Goal: Task Accomplishment & Management: Manage account settings

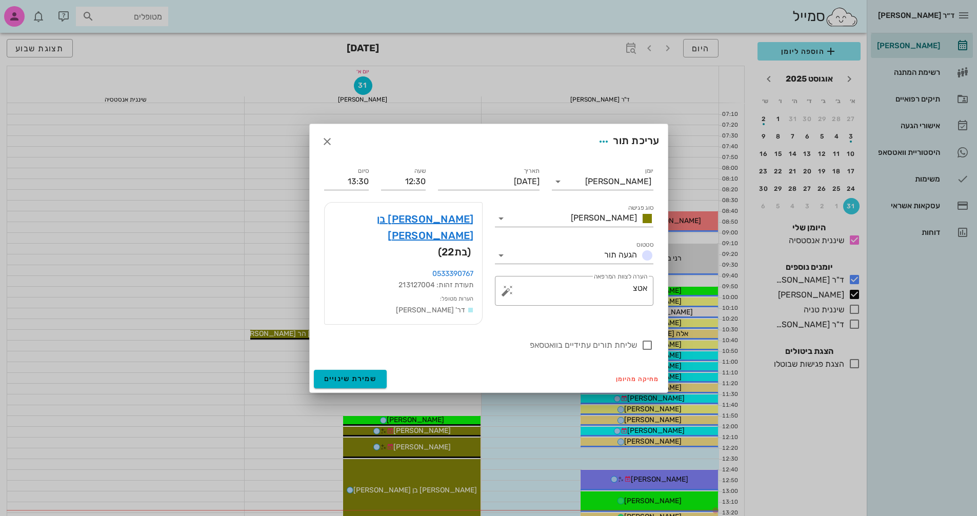
scroll to position [308, 0]
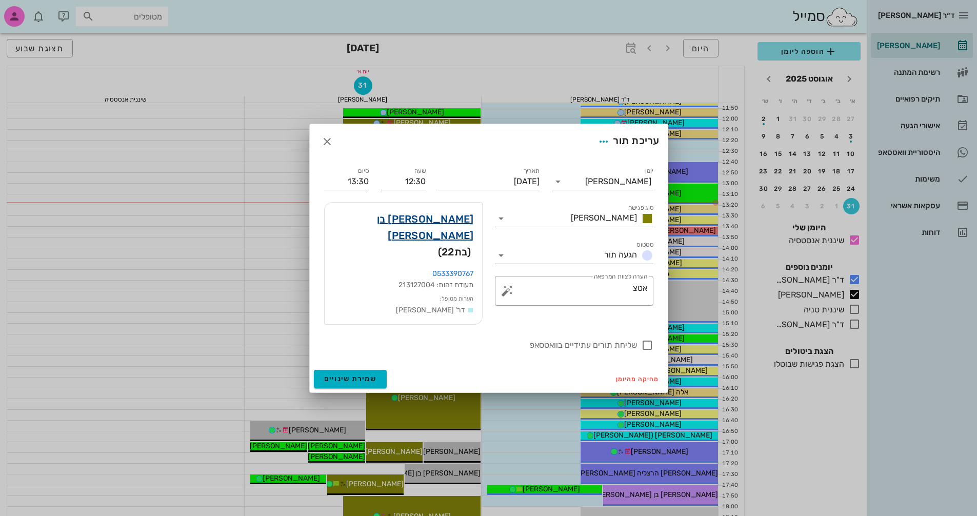
click at [429, 227] on link "[PERSON_NAME] בן [PERSON_NAME]" at bounding box center [403, 227] width 141 height 33
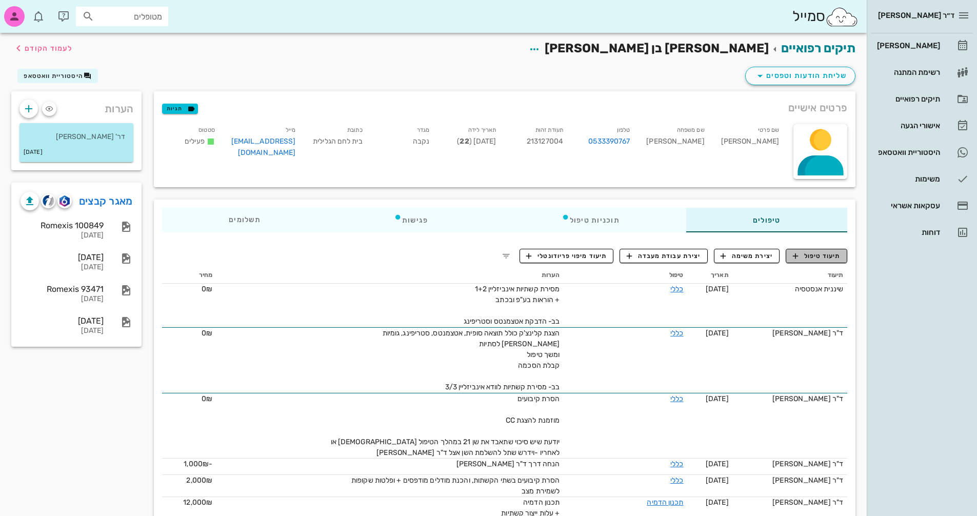
click at [830, 257] on span "תיעוד טיפול" at bounding box center [817, 255] width 48 height 9
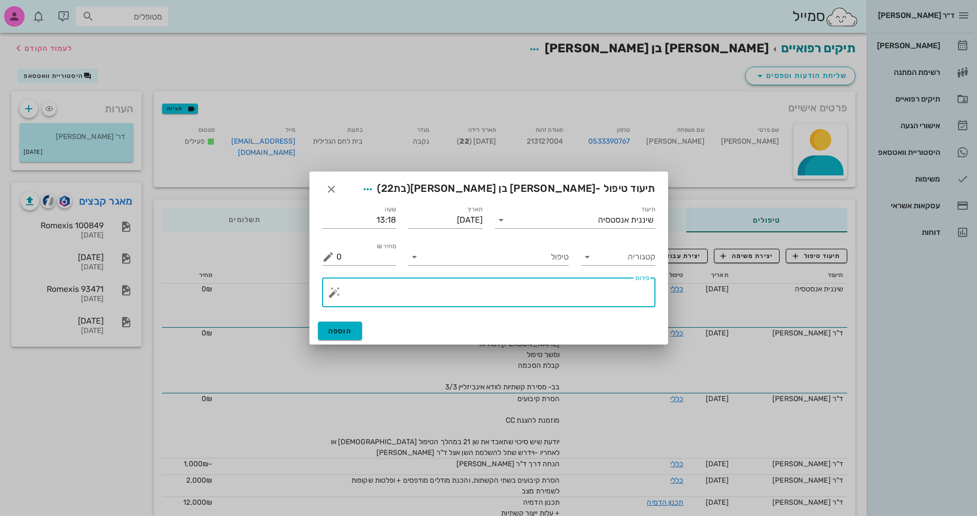
click at [600, 291] on textarea "פירוט" at bounding box center [492, 295] width 313 height 25
click at [590, 261] on icon at bounding box center [587, 257] width 12 height 12
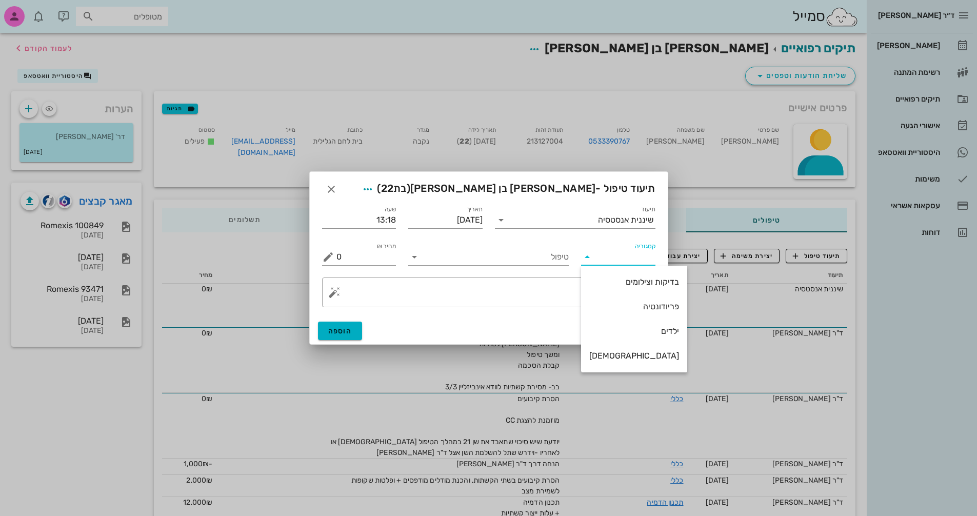
click at [588, 257] on icon at bounding box center [587, 257] width 12 height 12
click at [523, 256] on input "טיפול" at bounding box center [496, 257] width 146 height 16
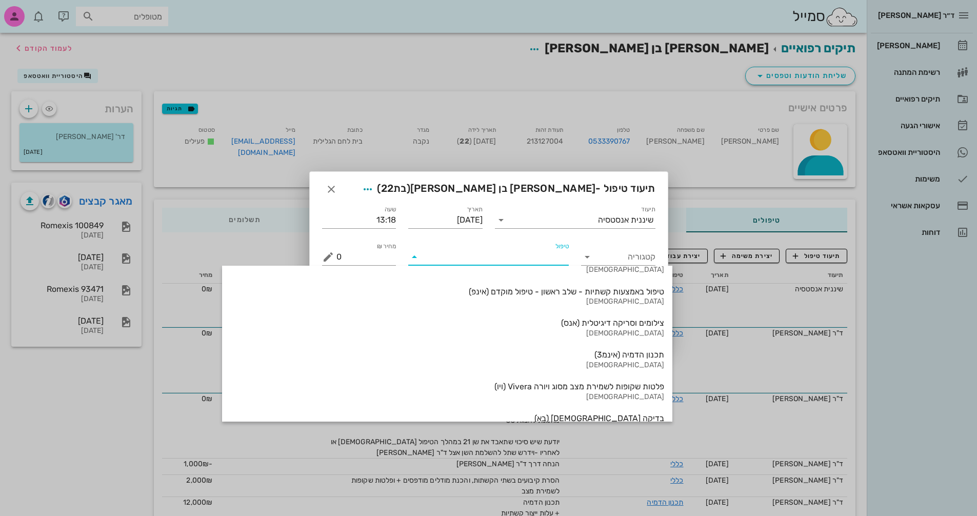
scroll to position [1102, 0]
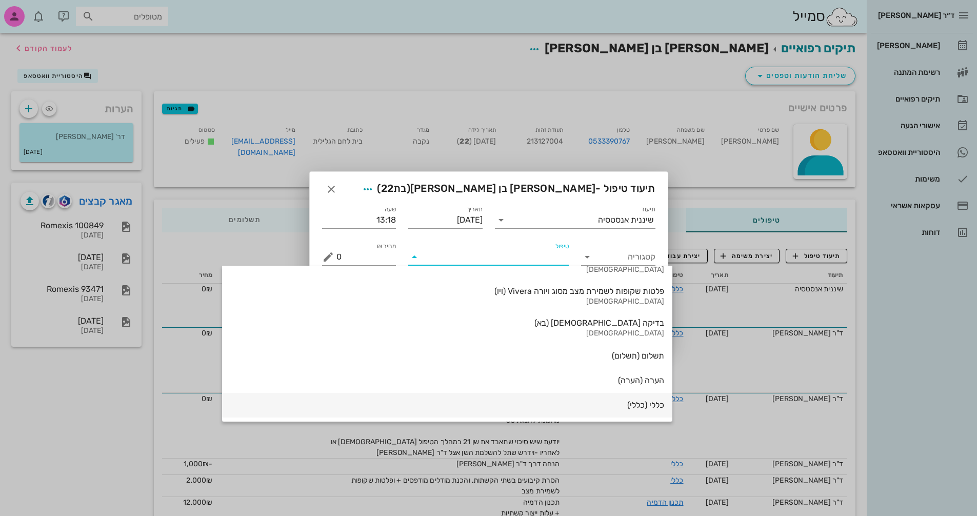
click at [547, 409] on div "כללי (כללי)" at bounding box center [447, 405] width 434 height 10
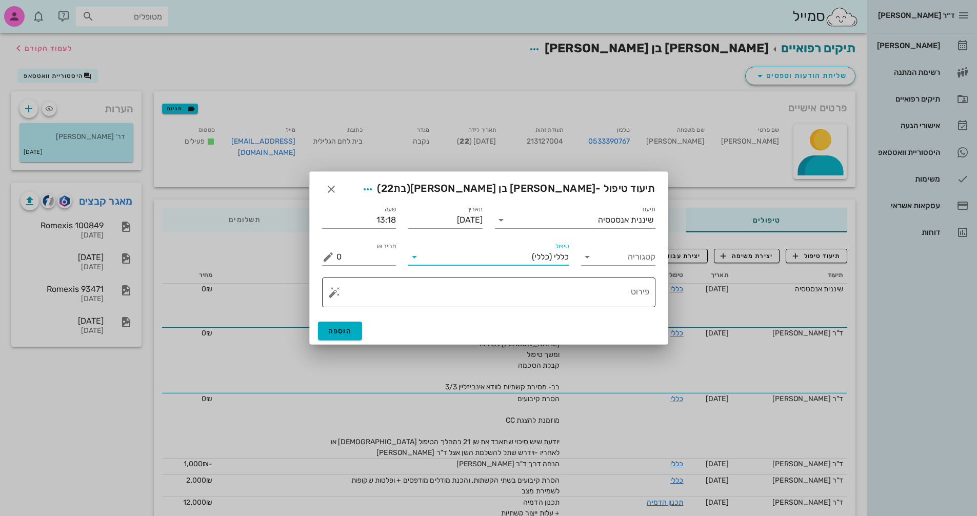
click at [327, 292] on div "​ פירוט" at bounding box center [488, 292] width 333 height 30
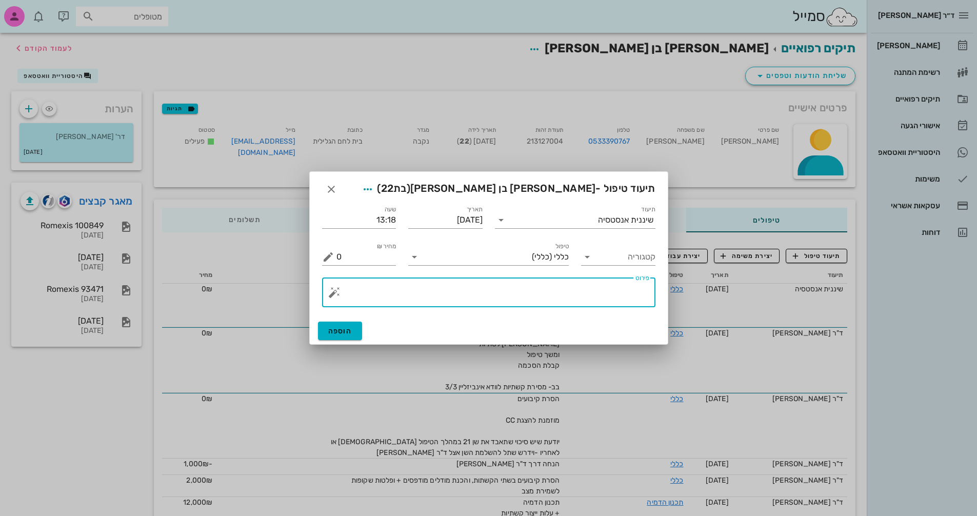
click at [330, 292] on button "button" at bounding box center [334, 292] width 12 height 12
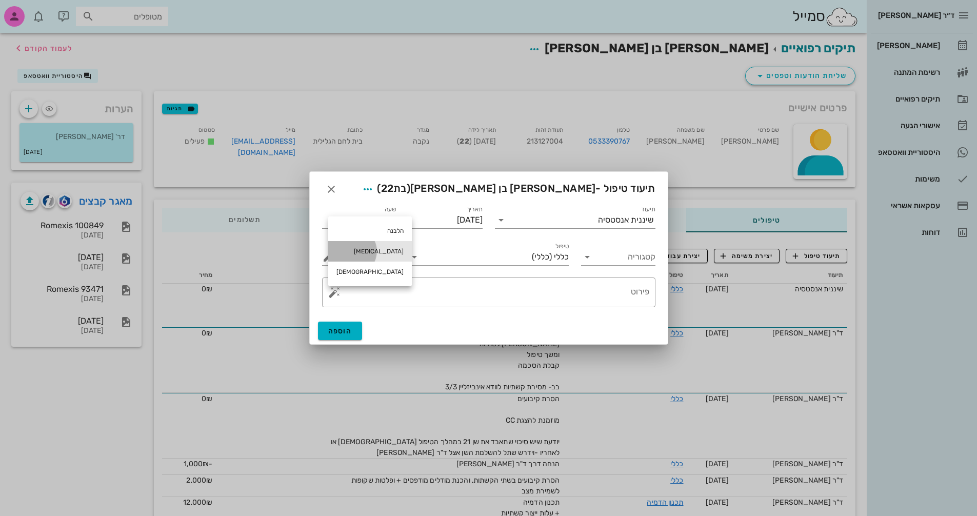
click at [344, 254] on div "[MEDICAL_DATA]" at bounding box center [370, 251] width 84 height 21
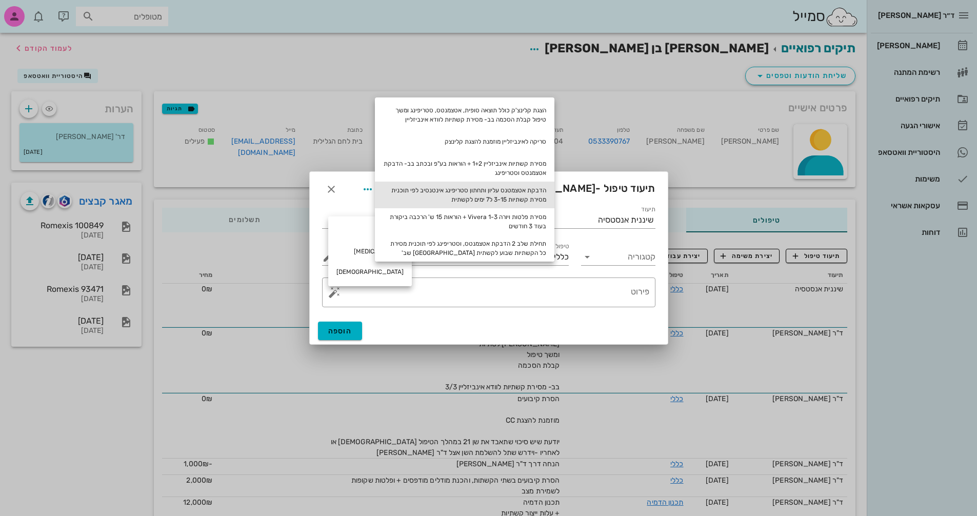
click at [480, 192] on div "הדבקת אטצמטנס עליון ותחתון סטריפינג אינטנסיב לפי תוכנית מסירת קשתיות 3-15 ל7 ימ…" at bounding box center [465, 195] width 180 height 27
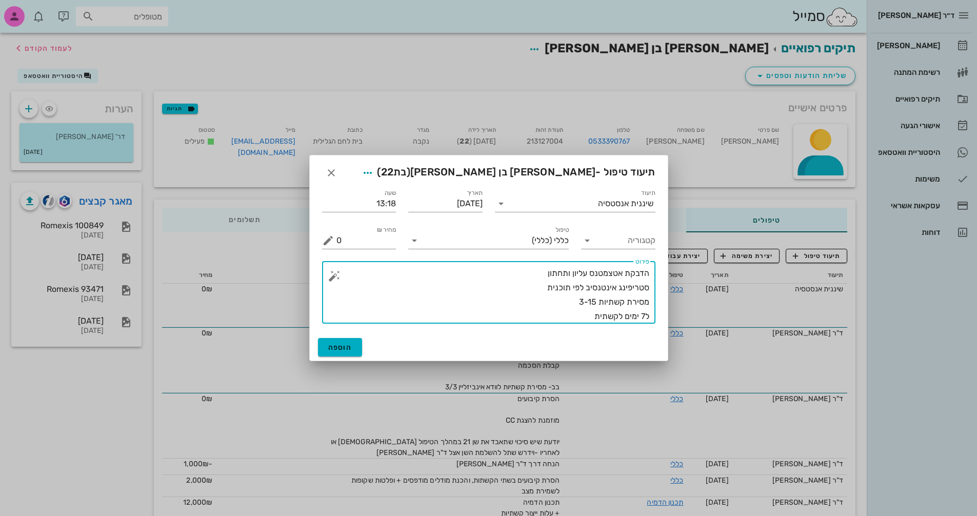
click at [498, 284] on textarea "הדבקת אטצמטנס עליון ותחתון סטריפינג אינטנסיב לפי תוכנית מסירת קשתיות 3-15 ל7 ימ…" at bounding box center [492, 294] width 313 height 57
click at [510, 272] on textarea "הדבקת אטצמטנס עליון ותחתון סטריפינג אינטנסיב לפי תוכנית מסירת קשתיות 3-15 ל7 ימ…" at bounding box center [492, 294] width 313 height 57
drag, startPoint x: 590, startPoint y: 300, endPoint x: 597, endPoint y: 301, distance: 7.3
click at [597, 301] on textarea "הדבקת אטצמטנס עליון ותחתון שלב 1 סטריפינג אינטנסיב לפי תוכנית מסירת קשתיות 3-15…" at bounding box center [492, 294] width 313 height 57
click at [602, 302] on textarea "הדבקת אטצמטנס עליון ותחתון שלב 1 סטריפינג אינטנסיב לפי תוכנית מסירת קשתיות 3-14…" at bounding box center [492, 294] width 313 height 57
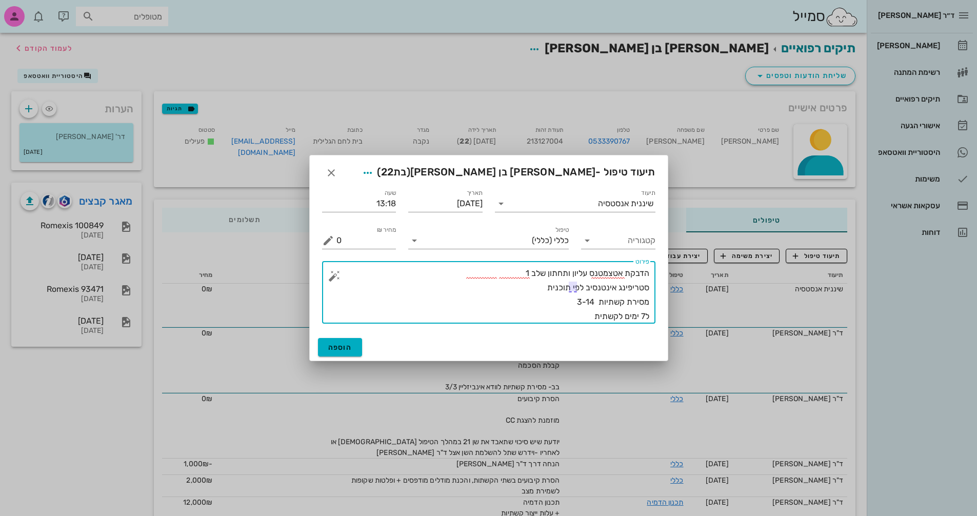
drag, startPoint x: 639, startPoint y: 315, endPoint x: 644, endPoint y: 315, distance: 5.6
click at [644, 315] on textarea "הדבקת אטצמטנס עליון ותחתון שלב 1 סטריפינג אינטנסיב לפי תוכנית מסירת קשתיות 3-14…" at bounding box center [492, 294] width 313 height 57
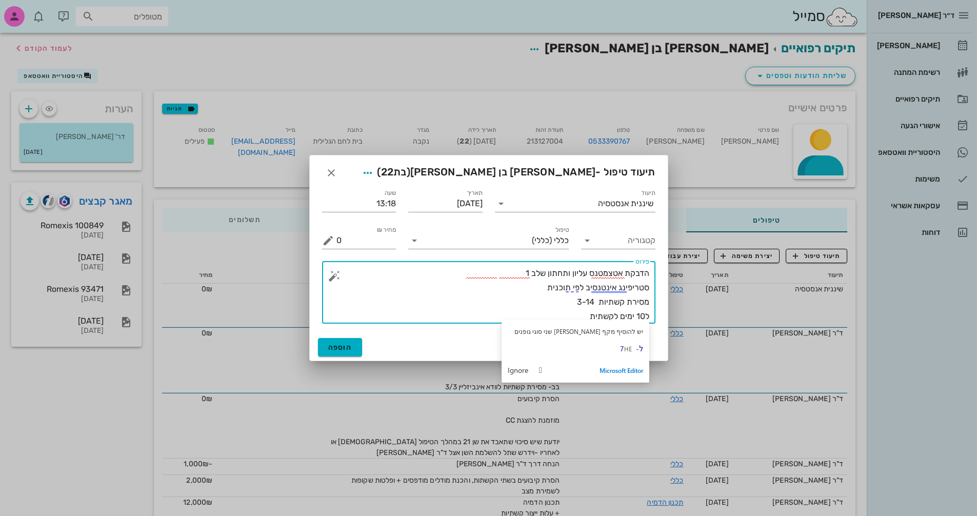
click at [512, 302] on textarea "הדבקת אטצמטנס עליון ותחתון שלב 1 סטריפינג אינטנסיב לפי תוכנית מסירת קשתיות 3-14…" at bounding box center [492, 294] width 313 height 57
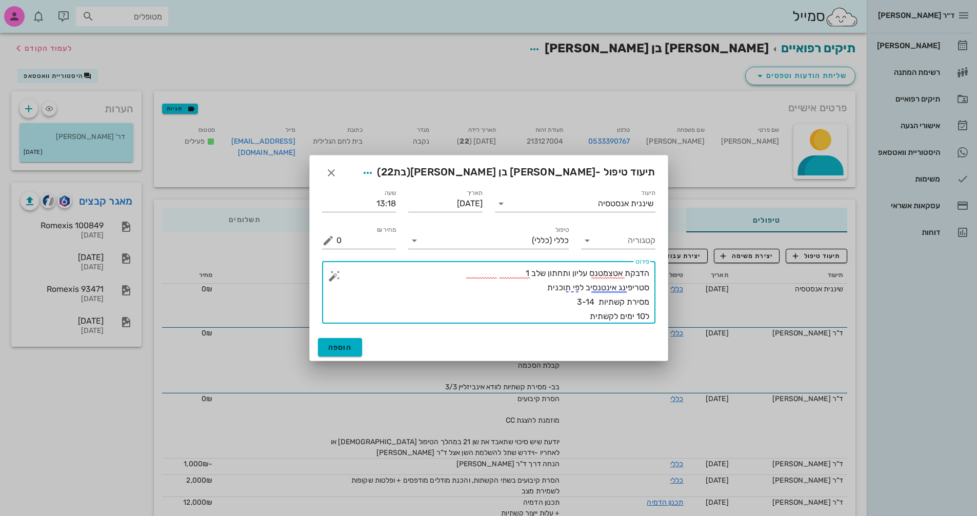
click at [578, 317] on textarea "הדבקת אטצמטנס עליון ותחתון שלב 1 סטריפינג אינטנסיב לפי תוכנית מסירת קשתיות 3-14…" at bounding box center [492, 294] width 313 height 57
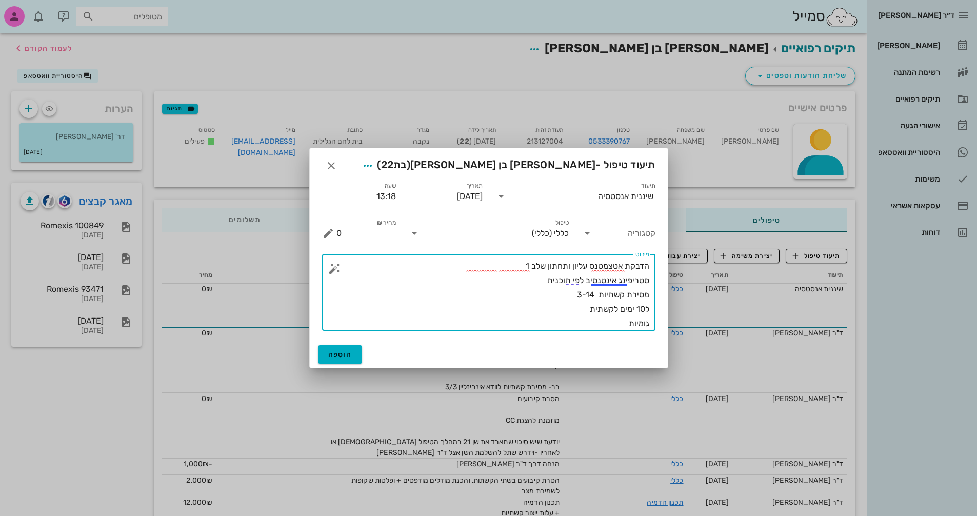
click at [565, 292] on textarea "הדבקת אטצמטנס עליון ותחתון שלב 1 סטריפינג אינטנסיב לפי תוכנית מסירת קשתיות 3-14…" at bounding box center [492, 295] width 313 height 72
click at [559, 306] on textarea "הדבקת אטצמטנס עליון ותחתון שלב 1 סטריפינג אינטנסיב לפי תוכנית מסירת קשתיות 3-14…" at bounding box center [492, 295] width 313 height 72
click at [624, 323] on textarea "הדבקת אטצמטנס עליון ותחתון שלב 1 סטריפינג אינטנסיב לפי תוכנית מסירת קשתיות 3-14…" at bounding box center [492, 295] width 313 height 72
click at [573, 309] on textarea "הדבקת אטצמטנס עליון ותחתון שלב 1 סטריפינג אינטנסיב לפי תוכנית מסירת קשתיות 3-14…" at bounding box center [492, 295] width 313 height 72
click at [528, 294] on textarea "הדבקת אטצמטנס עליון ותחתון שלב 1 סטריפינג אינטנסיב לפי תוכנית מסירת קשתיות 3-14…" at bounding box center [492, 295] width 313 height 72
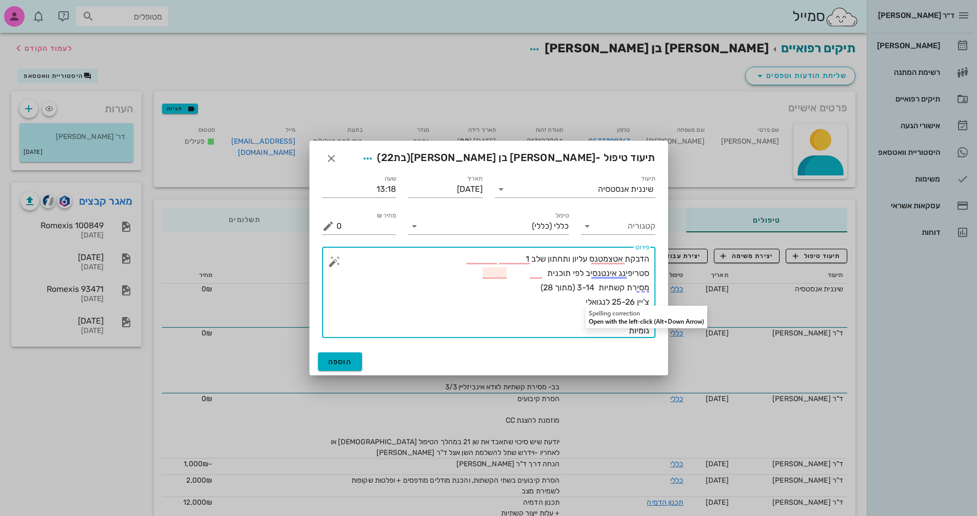
click at [574, 322] on textarea "הדבקת אטצמטנס עליון ותחתון שלב 1 סטריפינג אינטנסיב לפי תוכנית מסירת קשתיות 3-14…" at bounding box center [492, 295] width 313 height 86
click at [613, 329] on textarea "הדבקת אטצמטנס עליון ותחתון שלב 1 סטריפינג אינטנסיב לפי תוכנית מסירת קשתיות 3-14…" at bounding box center [492, 295] width 313 height 86
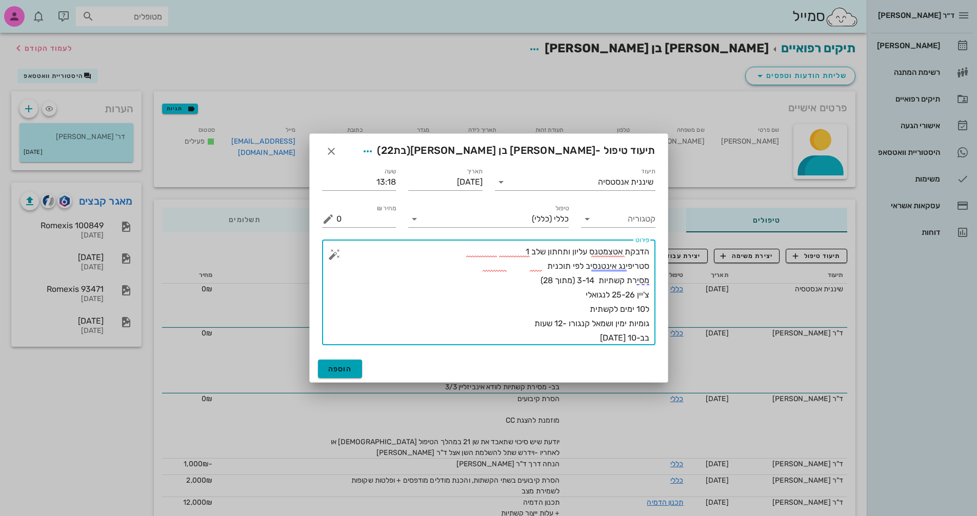
type textarea "הדבקת אטצמטנס עליון ותחתון שלב 1 סטריפינג אינטנסיב לפי תוכנית מסירת קשתיות 3-14…"
click at [343, 361] on button "הוספה" at bounding box center [340, 369] width 45 height 18
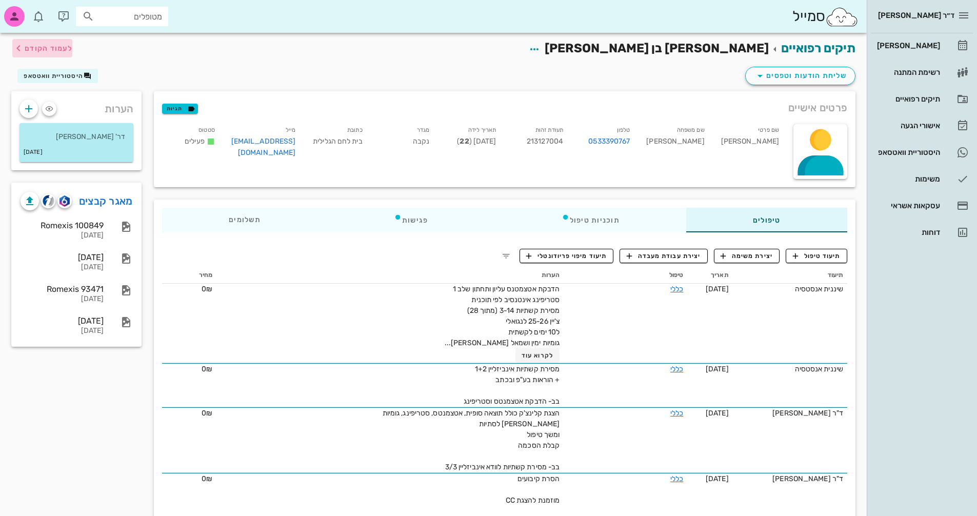
click at [36, 49] on span "לעמוד הקודם" at bounding box center [49, 48] width 48 height 9
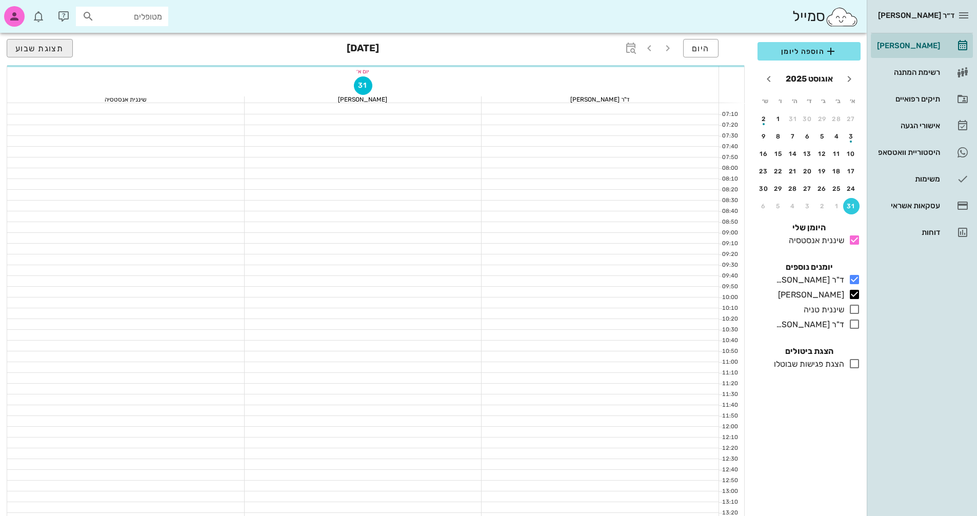
scroll to position [308, 0]
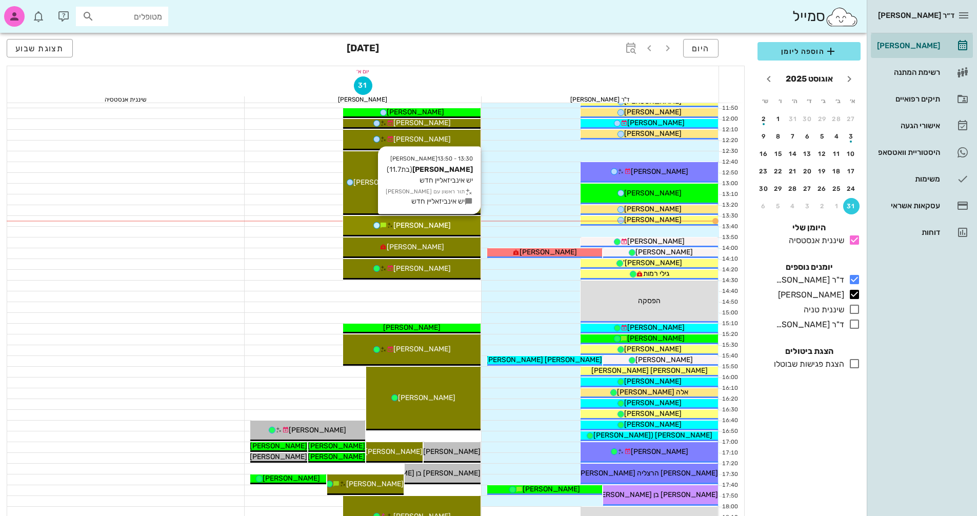
click at [428, 226] on span "[PERSON_NAME]" at bounding box center [421, 225] width 57 height 9
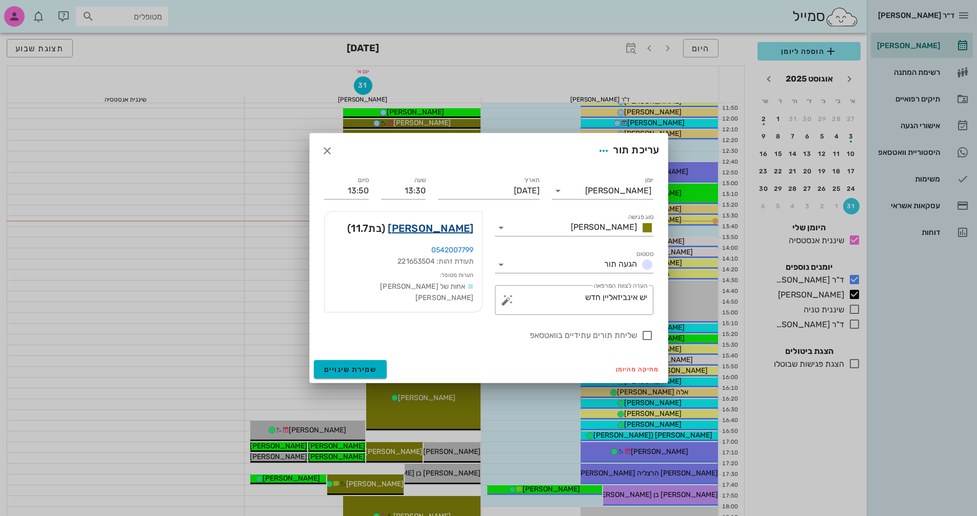
click at [441, 228] on link "[PERSON_NAME]" at bounding box center [431, 228] width 86 height 16
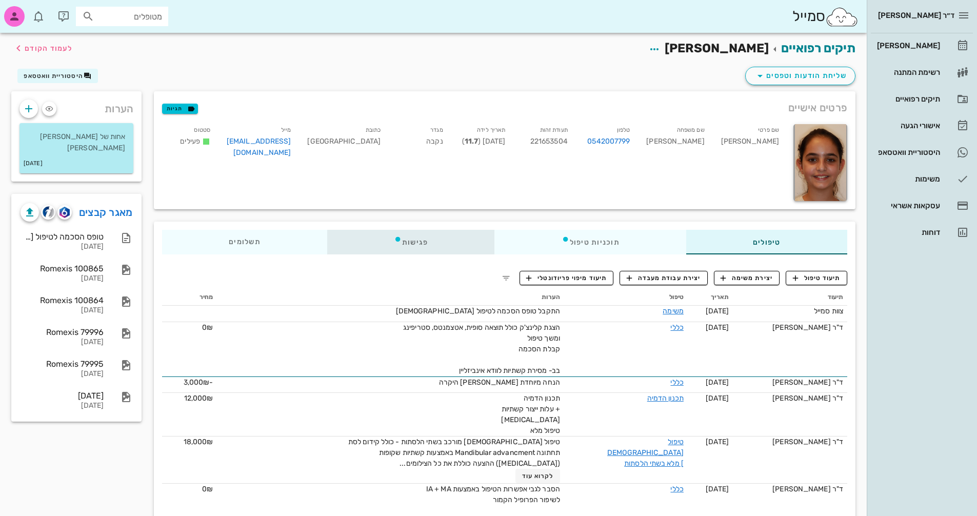
click at [417, 242] on div "פגישות" at bounding box center [411, 242] width 168 height 25
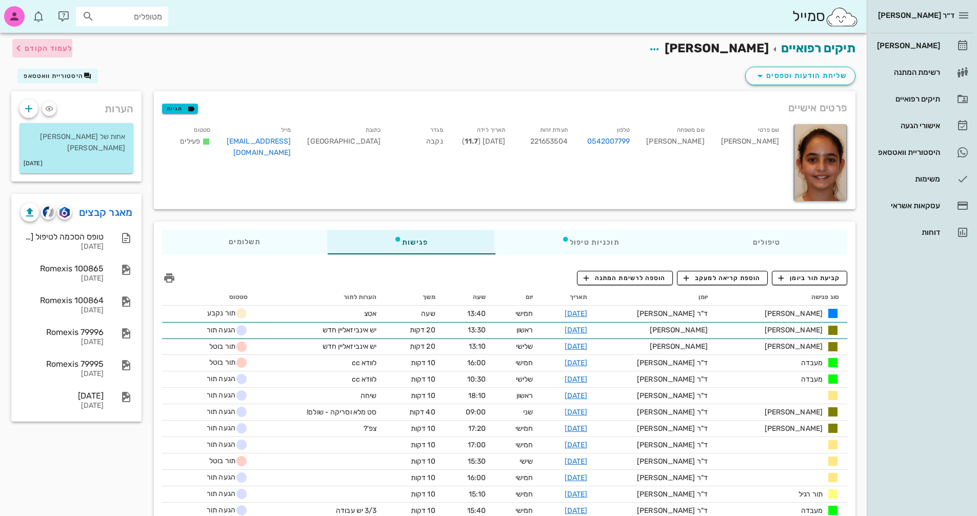
click at [41, 43] on span "לעמוד הקודם" at bounding box center [42, 48] width 60 height 12
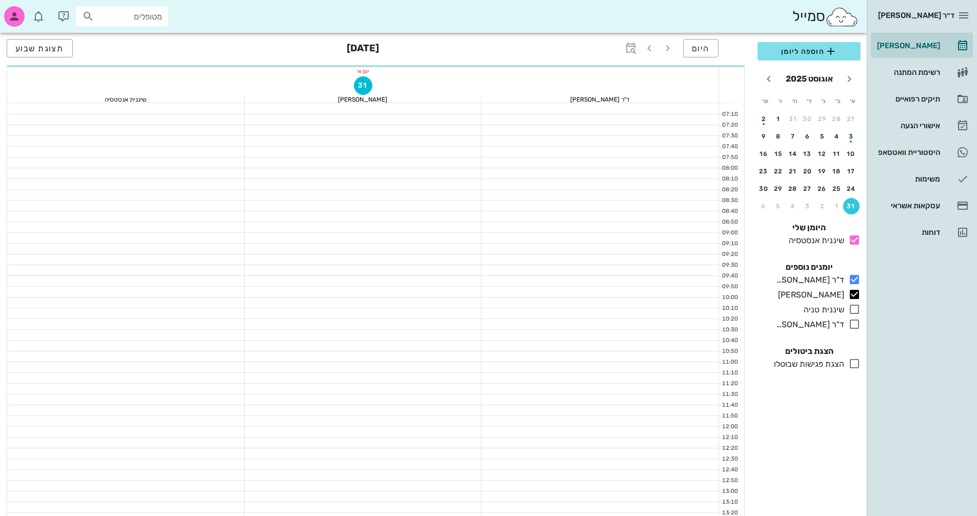
scroll to position [308, 0]
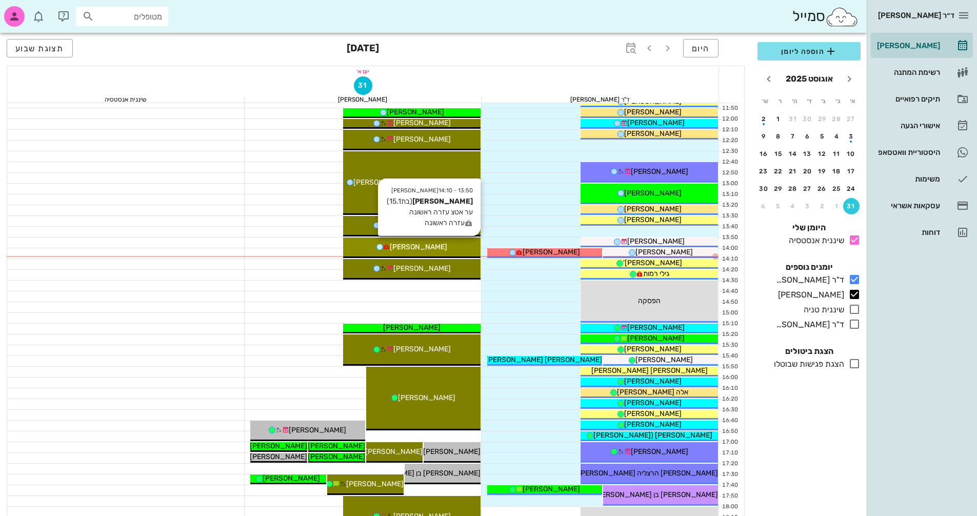
click at [434, 247] on div "[PERSON_NAME]" at bounding box center [411, 247] width 137 height 11
click at [434, 247] on div "ד״ר [PERSON_NAME] [PERSON_NAME] רשימת המתנה תיקים רפואיים אישורי הגעה היסטוריית…" at bounding box center [488, 196] width 977 height 1008
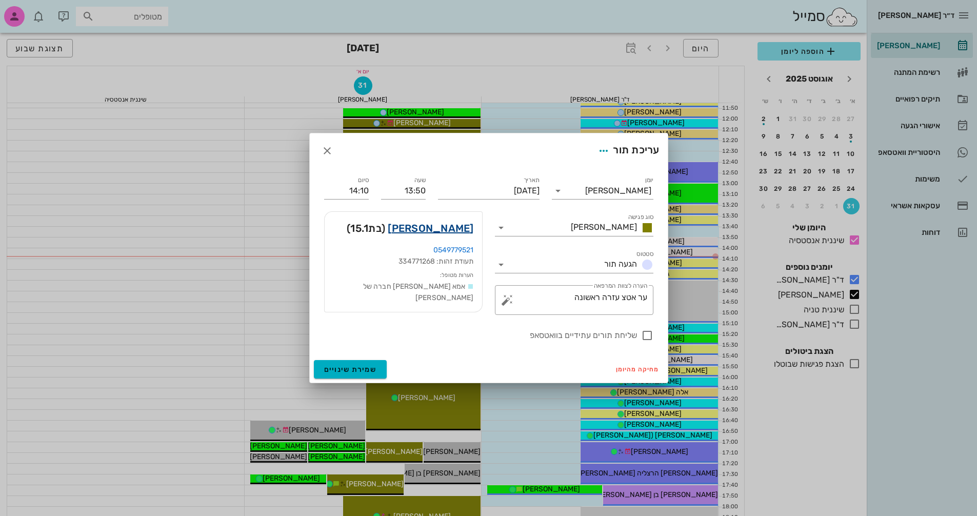
click at [455, 231] on link "[PERSON_NAME]" at bounding box center [431, 228] width 86 height 16
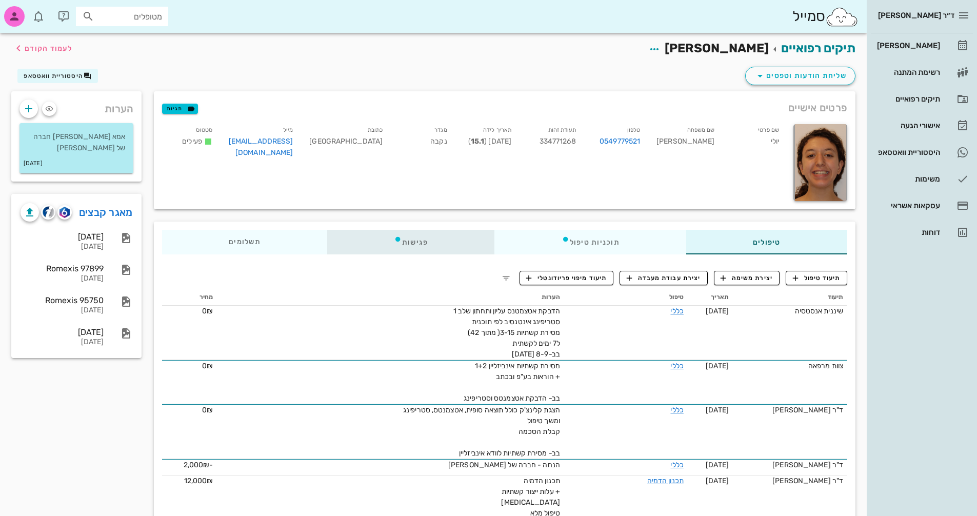
click at [407, 239] on div "פגישות" at bounding box center [411, 242] width 168 height 25
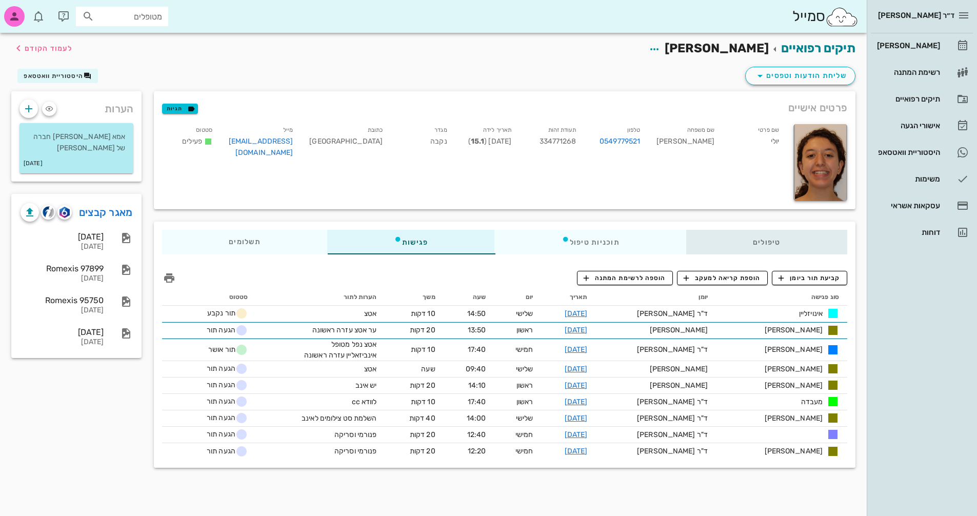
click at [761, 234] on div "טיפולים" at bounding box center [766, 242] width 161 height 25
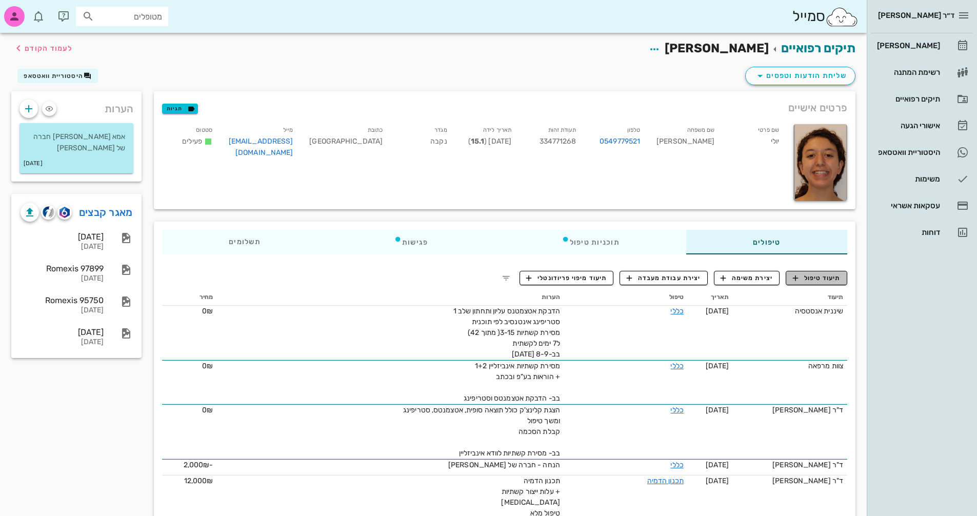
click at [821, 274] on span "תיעוד טיפול" at bounding box center [817, 277] width 48 height 9
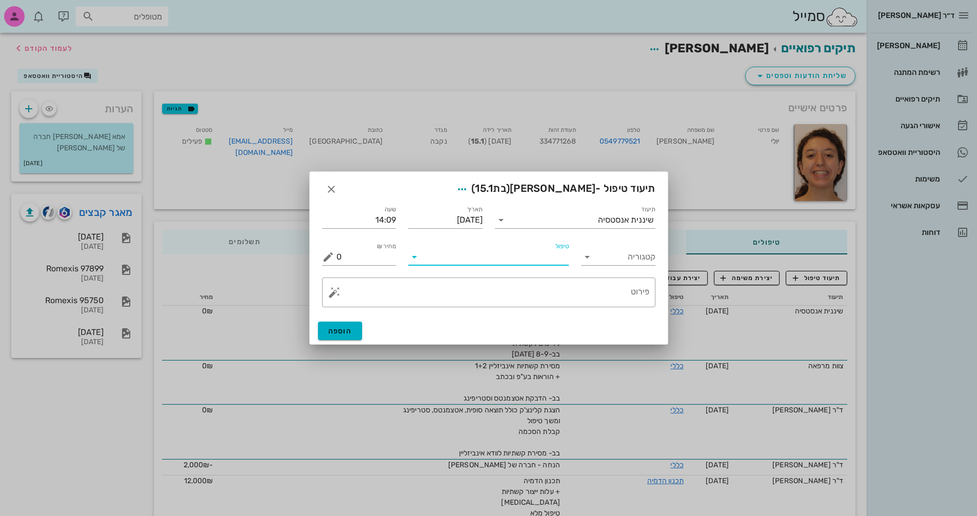
click at [537, 256] on input "טיפול" at bounding box center [496, 257] width 146 height 16
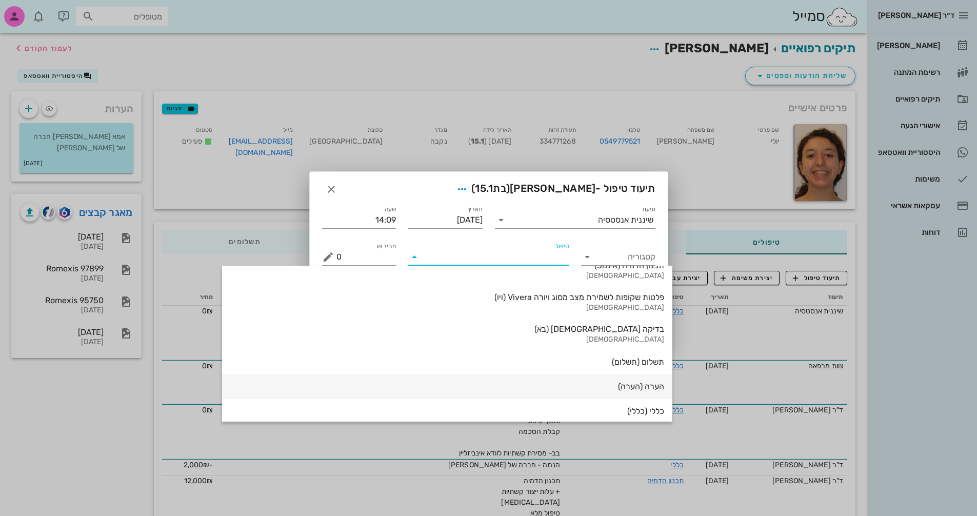
scroll to position [1102, 0]
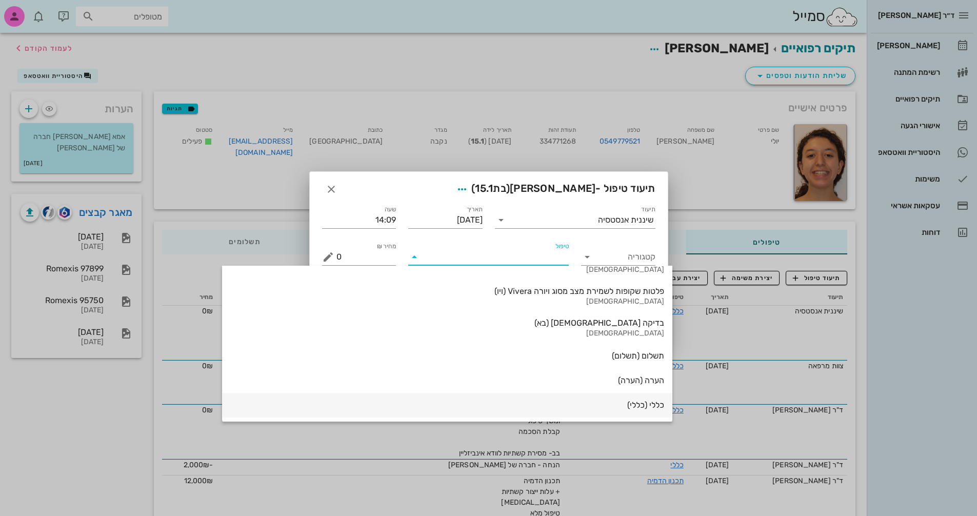
click at [530, 407] on div "כללי (כללי)" at bounding box center [447, 405] width 434 height 10
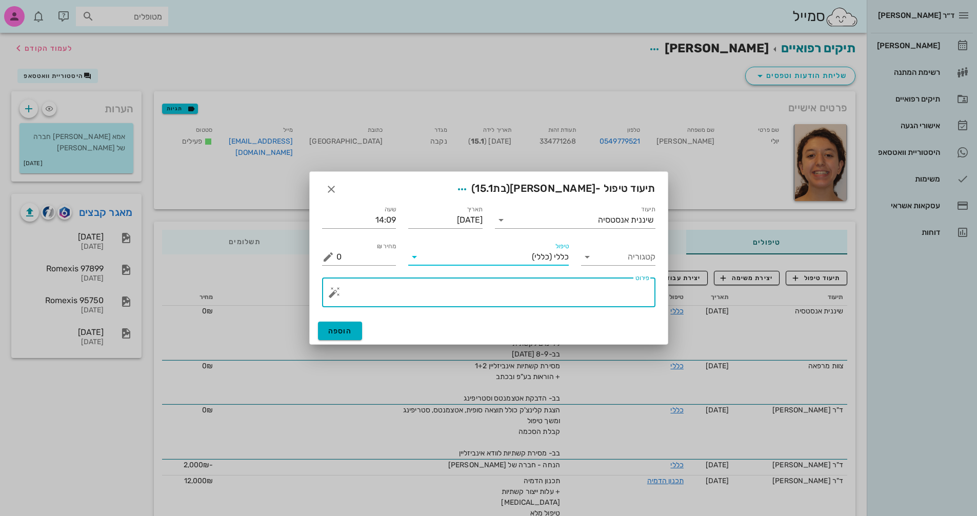
click at [597, 293] on textarea "פירוט" at bounding box center [492, 295] width 313 height 25
type textarea "הדבקת אטצ' שנפל משן 34"
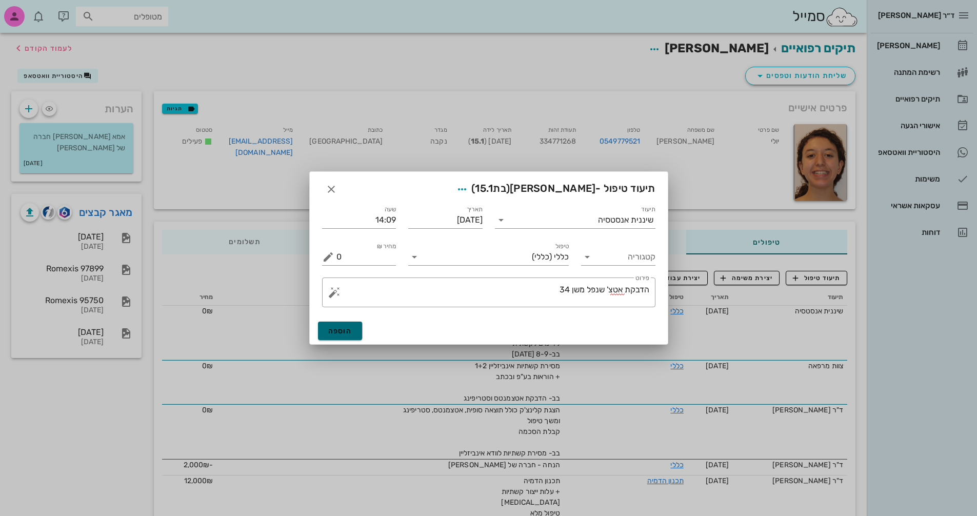
click at [337, 324] on button "הוספה" at bounding box center [340, 331] width 45 height 18
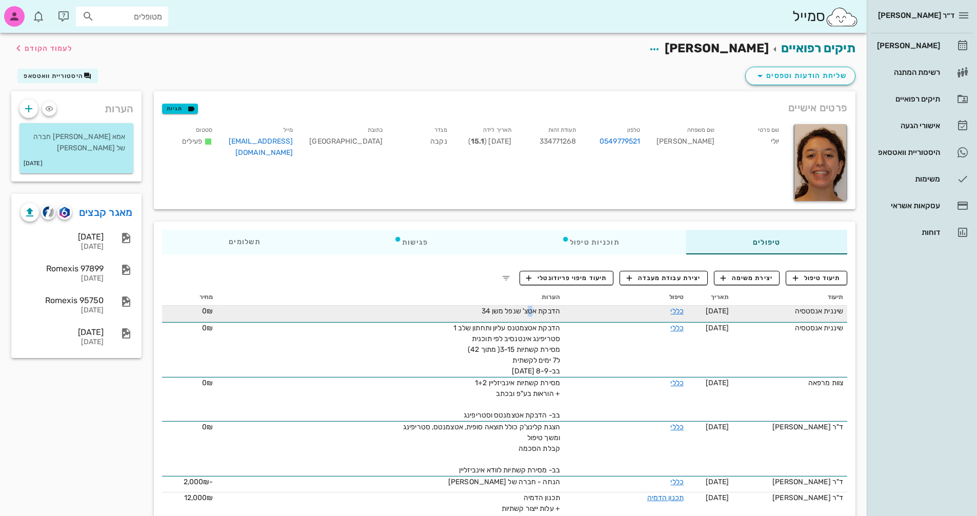
click at [482, 313] on span "הדבקת אטצ' שנפל משן 34" at bounding box center [521, 311] width 78 height 9
click at [670, 313] on link "כללי" at bounding box center [676, 311] width 13 height 9
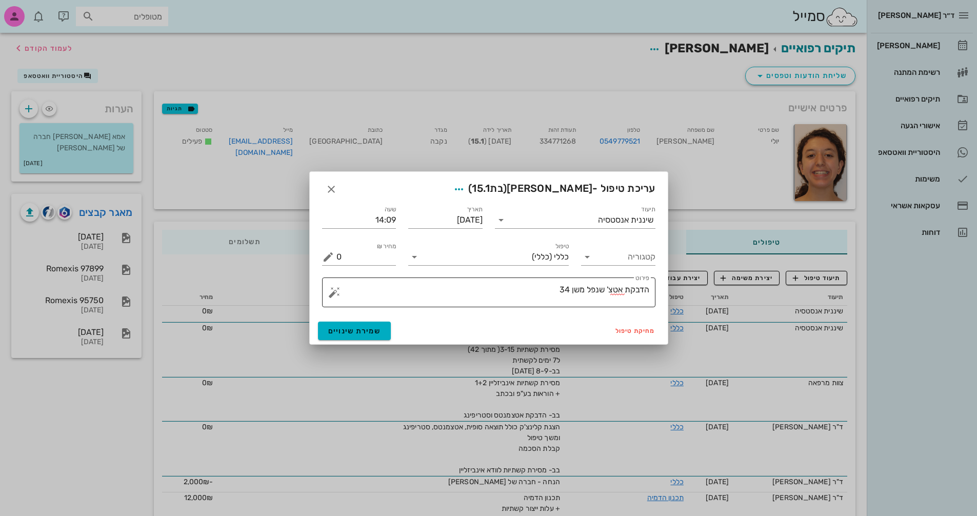
click at [536, 293] on textarea "הדבקת אטצ' שנפל משן 34" at bounding box center [492, 295] width 313 height 25
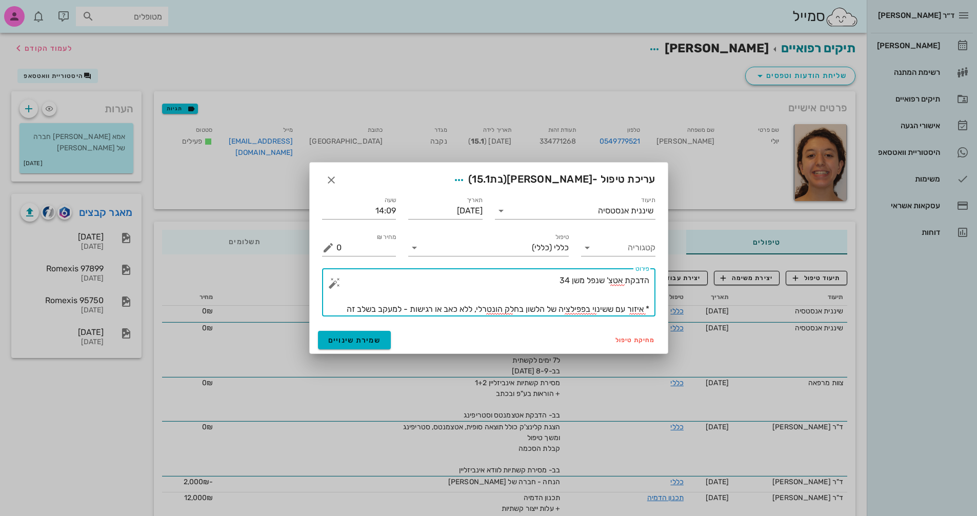
click at [606, 309] on textarea "הדבקת אטצ' שנפל משן 34 * איזור עם ששינוי בפפילציה של הלשון בחלק הונטרלי, ללא כא…" at bounding box center [492, 294] width 313 height 43
type textarea "הדבקת אטצ' שנפל משן 34 * איזור עם שינוי בפפילציה של הלשון בחלק הונטרלי, ללא כאב…"
click at [353, 337] on span "שמירת שינויים" at bounding box center [354, 340] width 53 height 9
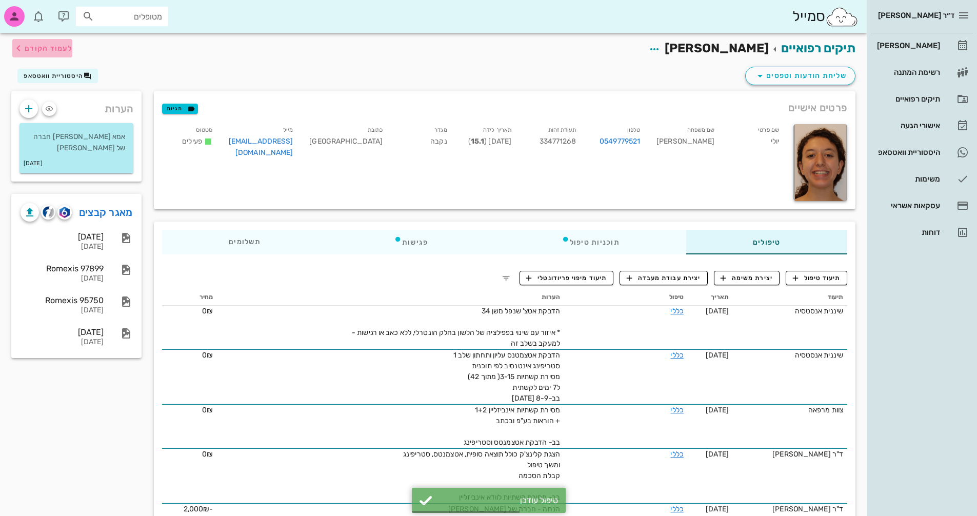
click at [39, 50] on span "לעמוד הקודם" at bounding box center [49, 48] width 48 height 9
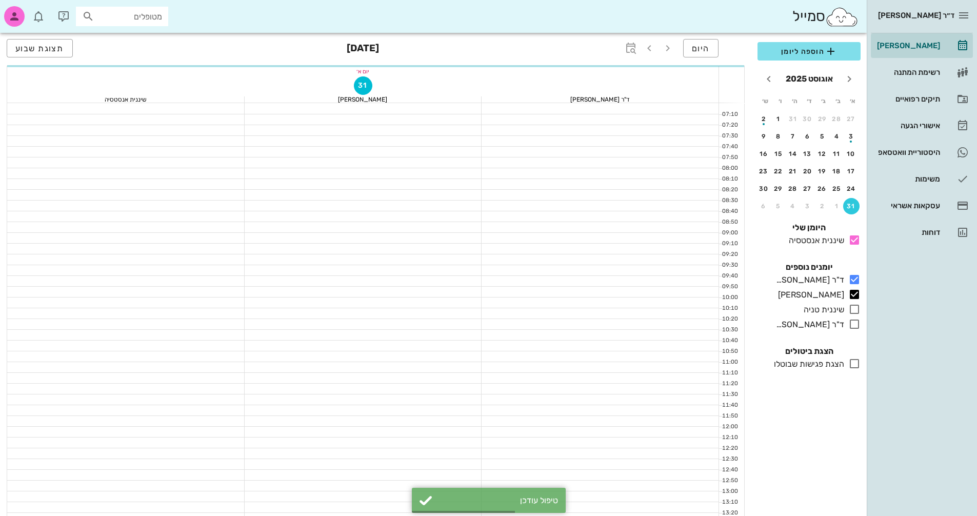
scroll to position [308, 0]
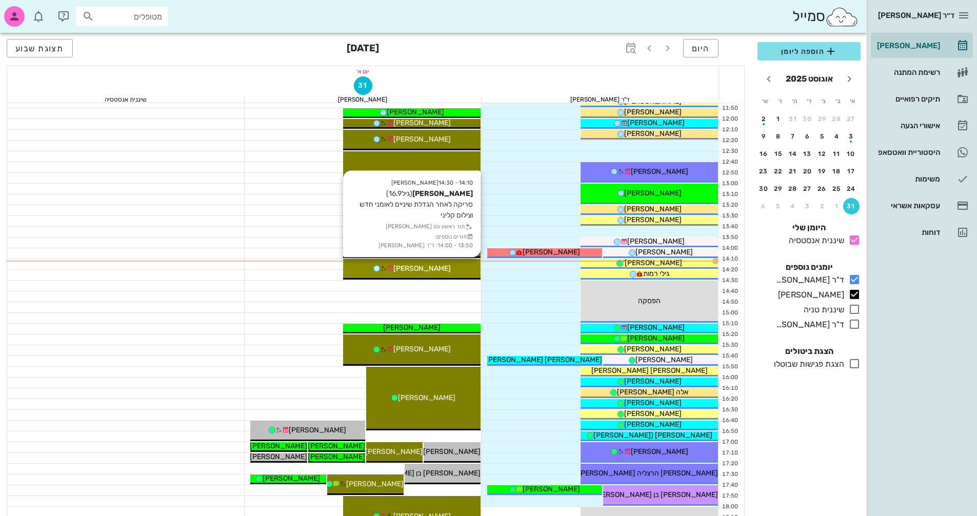
click at [434, 267] on span "[PERSON_NAME]" at bounding box center [421, 268] width 57 height 9
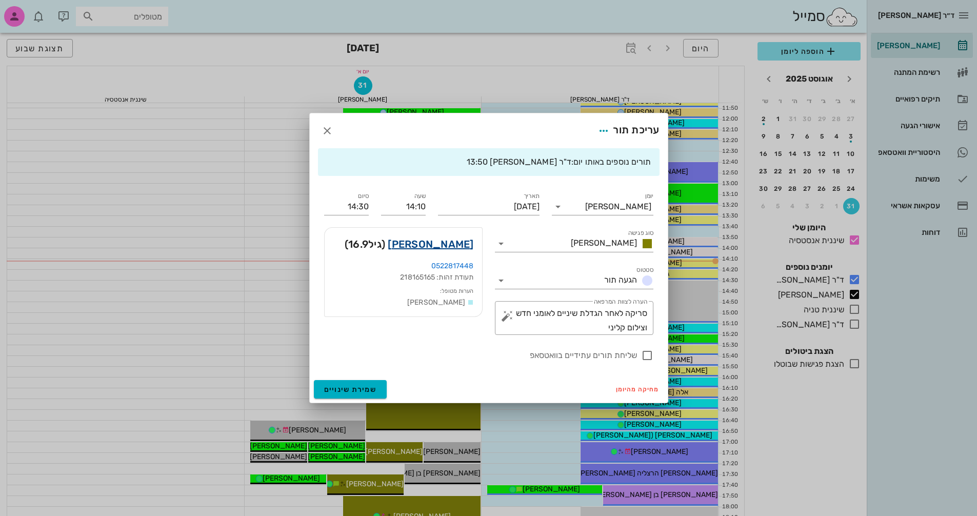
click at [448, 247] on link "[PERSON_NAME]" at bounding box center [431, 244] width 86 height 16
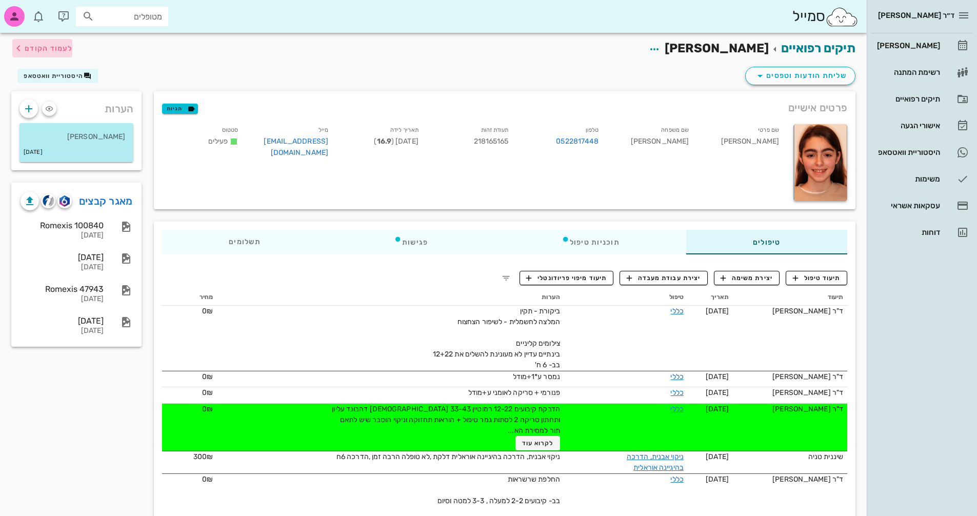
click at [40, 49] on span "לעמוד הקודם" at bounding box center [49, 48] width 48 height 9
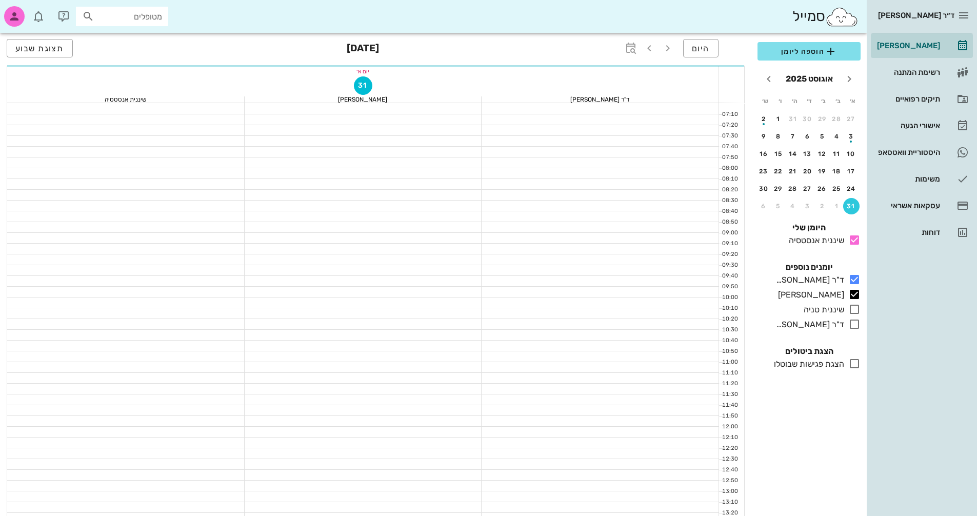
scroll to position [308, 0]
